Goal: Check status: Check status

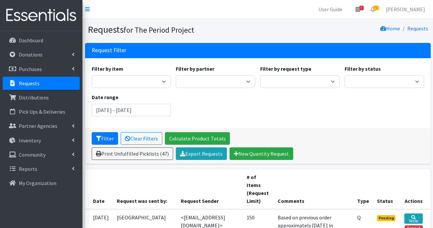
scroll to position [198, 0]
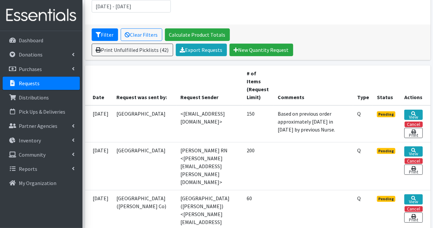
scroll to position [38, 0]
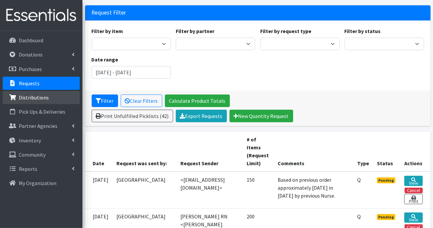
click at [57, 100] on link "Distributions" at bounding box center [41, 97] width 77 height 13
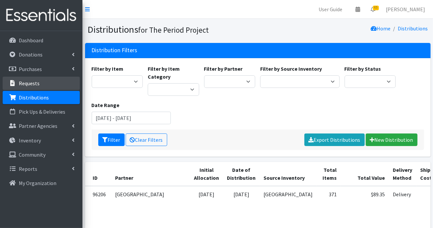
click at [37, 82] on p "Requests" at bounding box center [29, 83] width 21 height 7
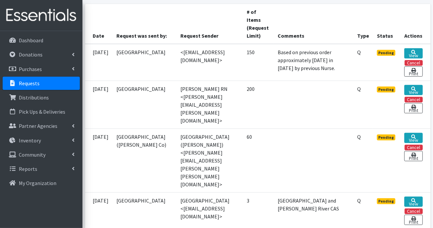
scroll to position [297, 0]
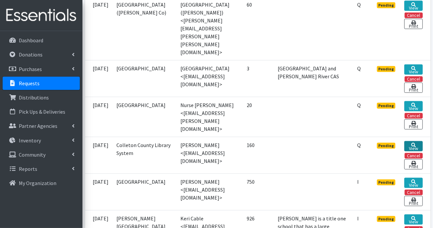
click at [413, 141] on link "View" at bounding box center [413, 146] width 18 height 10
